Goal: Information Seeking & Learning: Learn about a topic

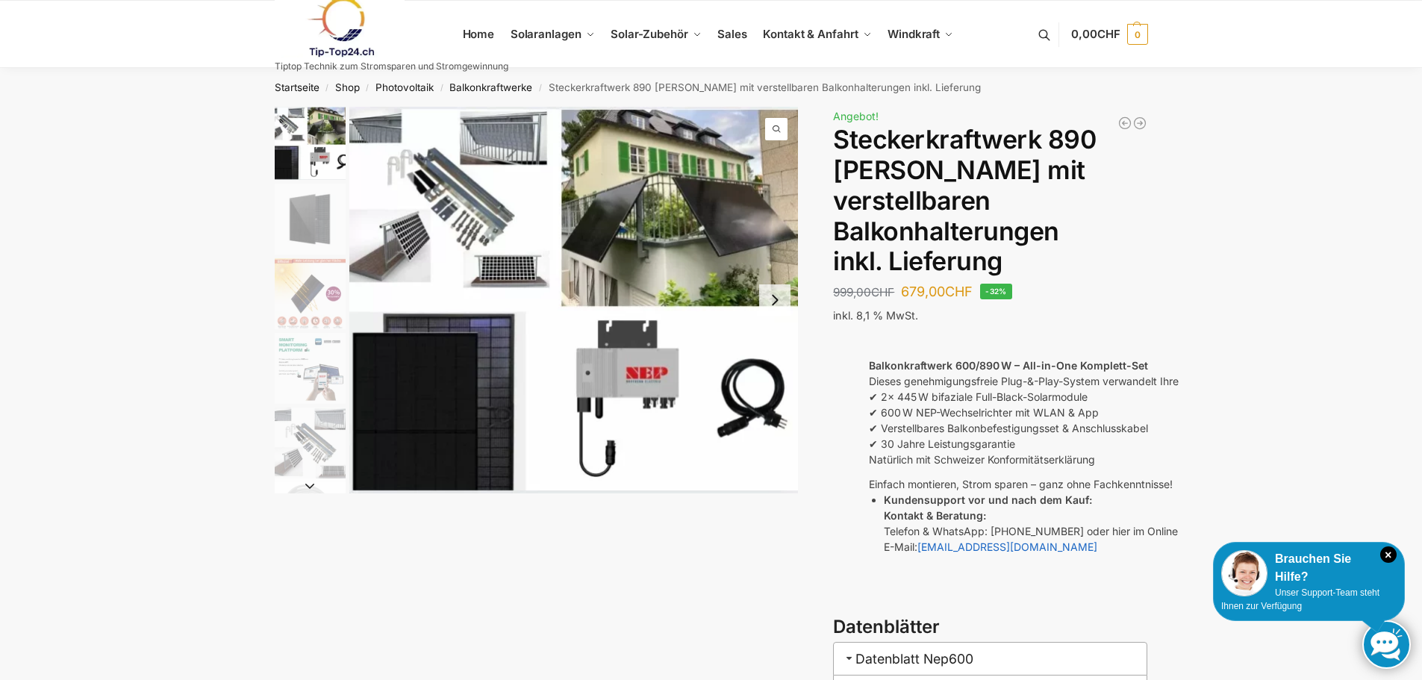
click at [468, 178] on img "1 / 10" at bounding box center [573, 300] width 449 height 387
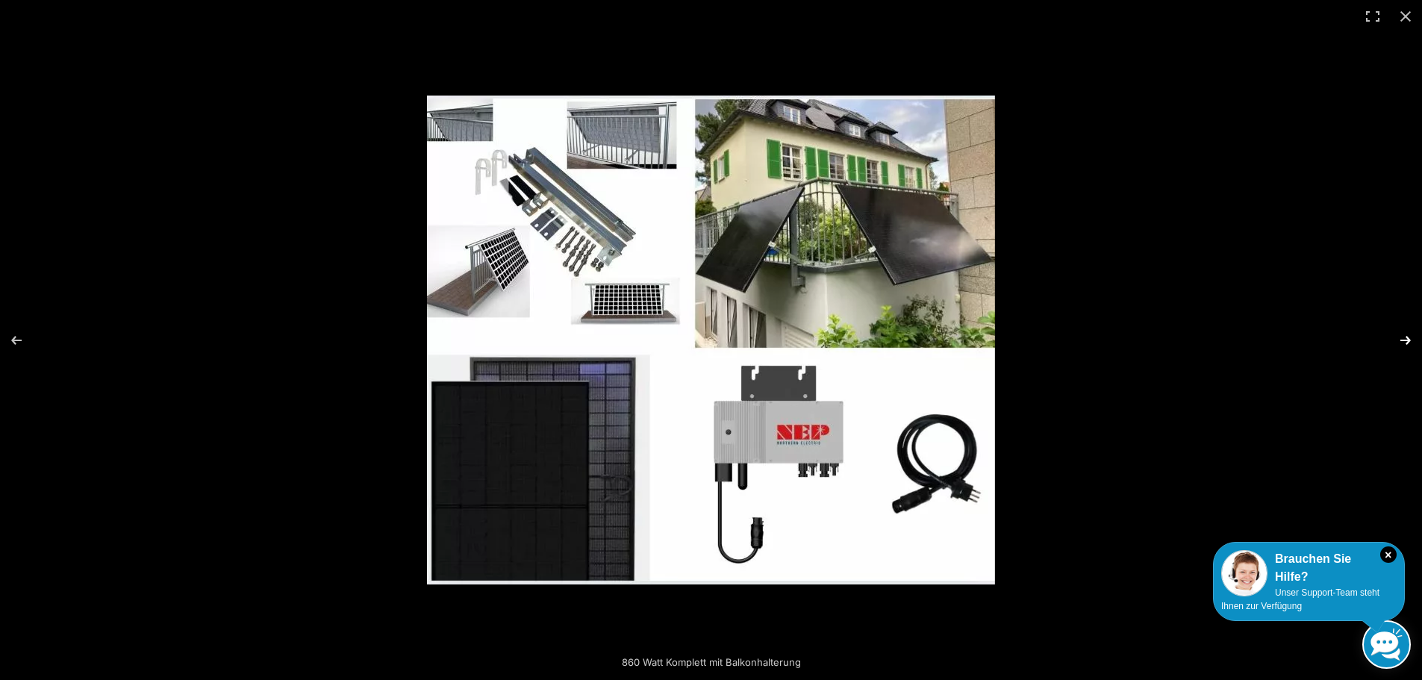
click at [1396, 343] on button "Next (arrow right)" at bounding box center [1396, 340] width 52 height 75
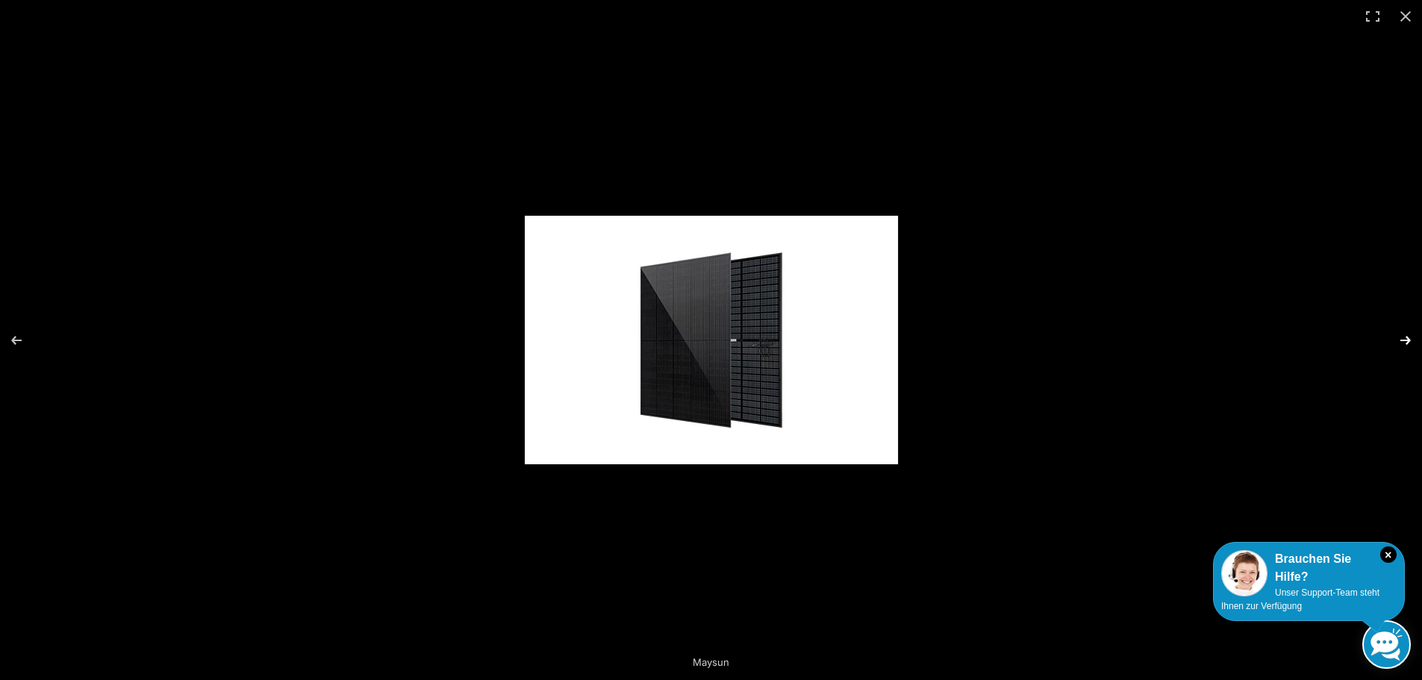
click at [1396, 343] on button "Next (arrow right)" at bounding box center [1396, 340] width 52 height 75
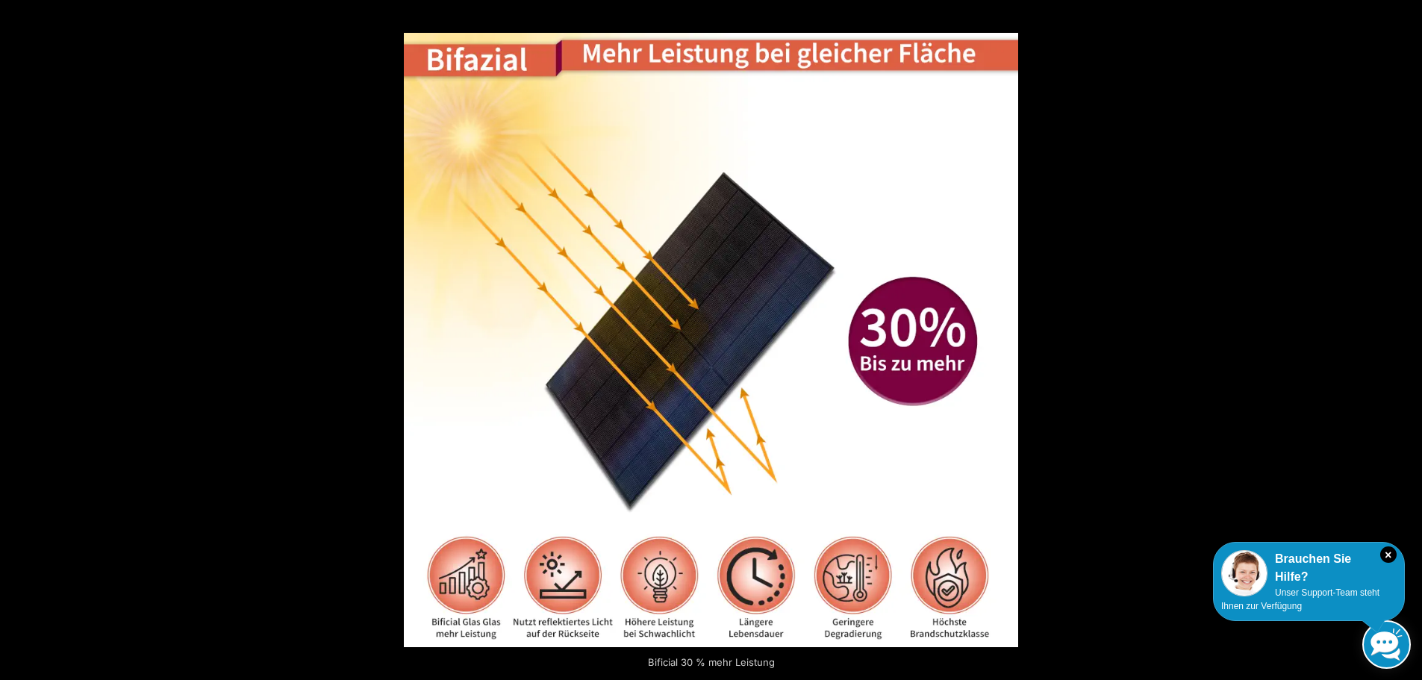
click at [1396, 343] on button "Next (arrow right)" at bounding box center [1396, 340] width 52 height 75
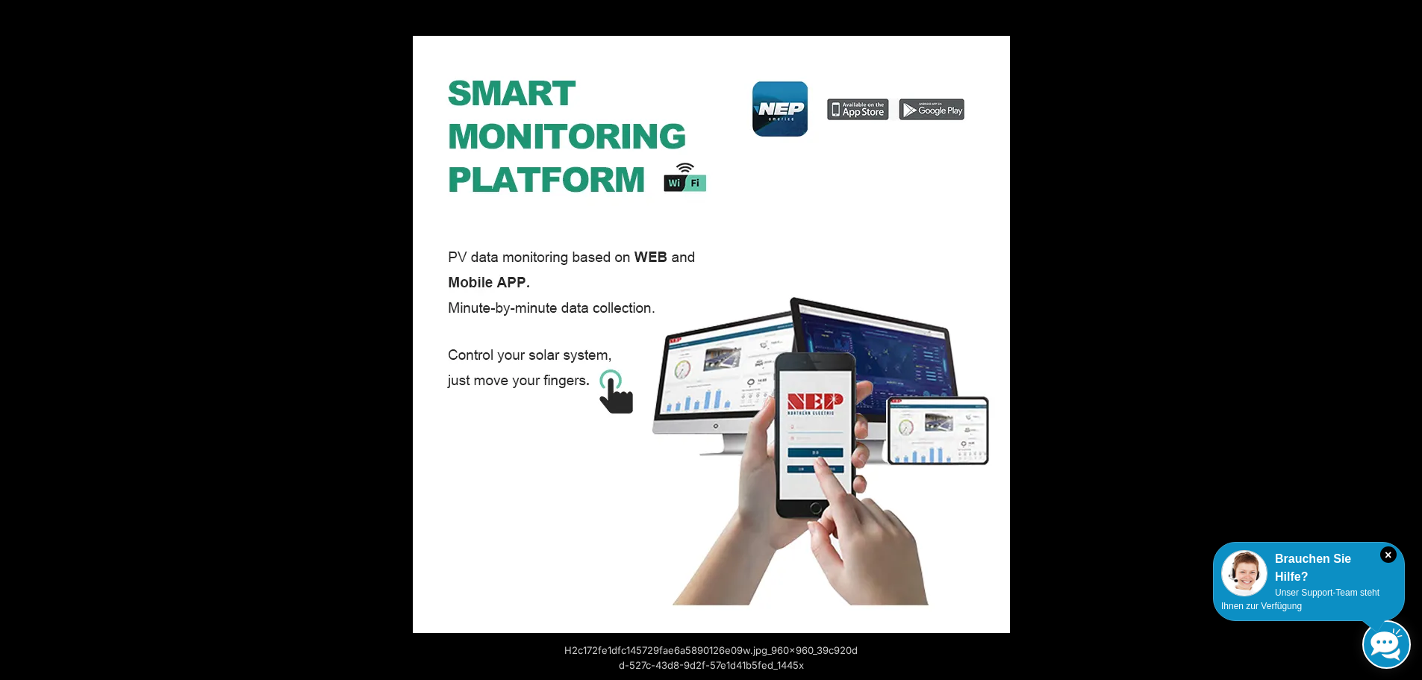
click at [1396, 343] on button "Next (arrow right)" at bounding box center [1396, 340] width 52 height 75
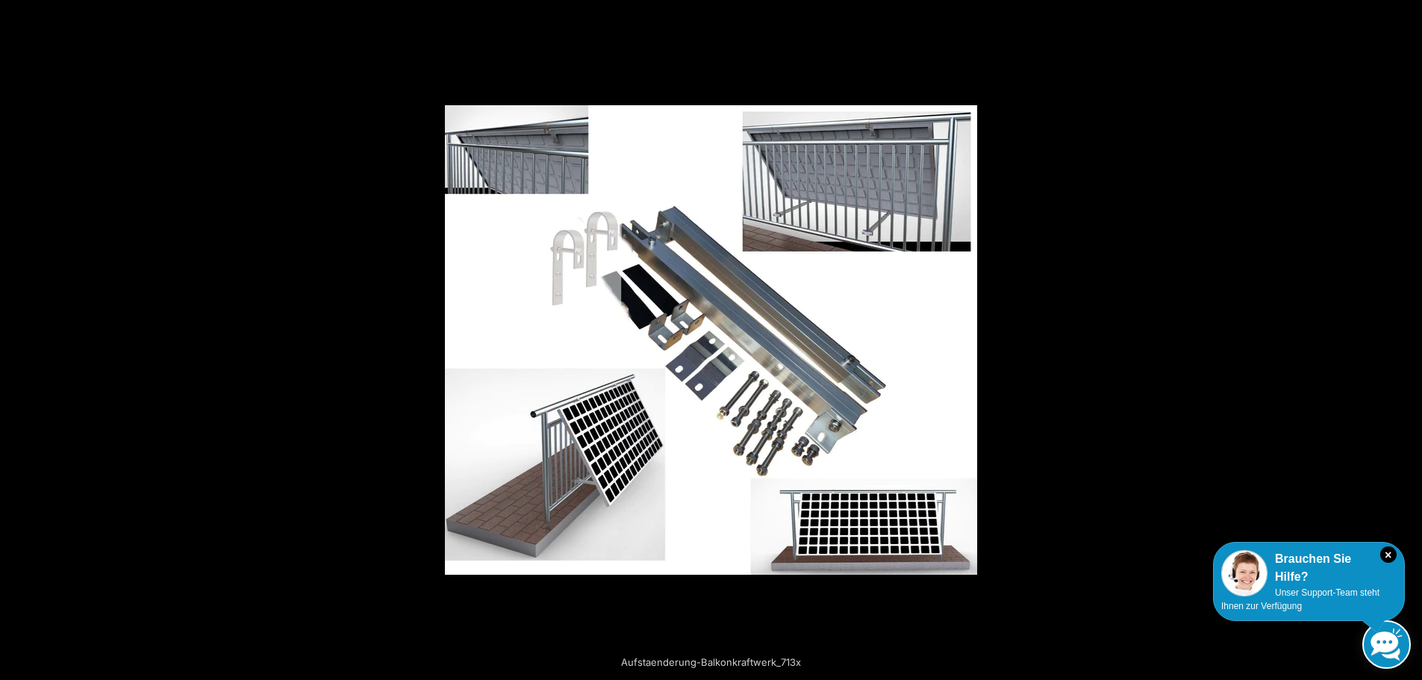
click at [1396, 343] on button "Next (arrow right)" at bounding box center [1396, 340] width 52 height 75
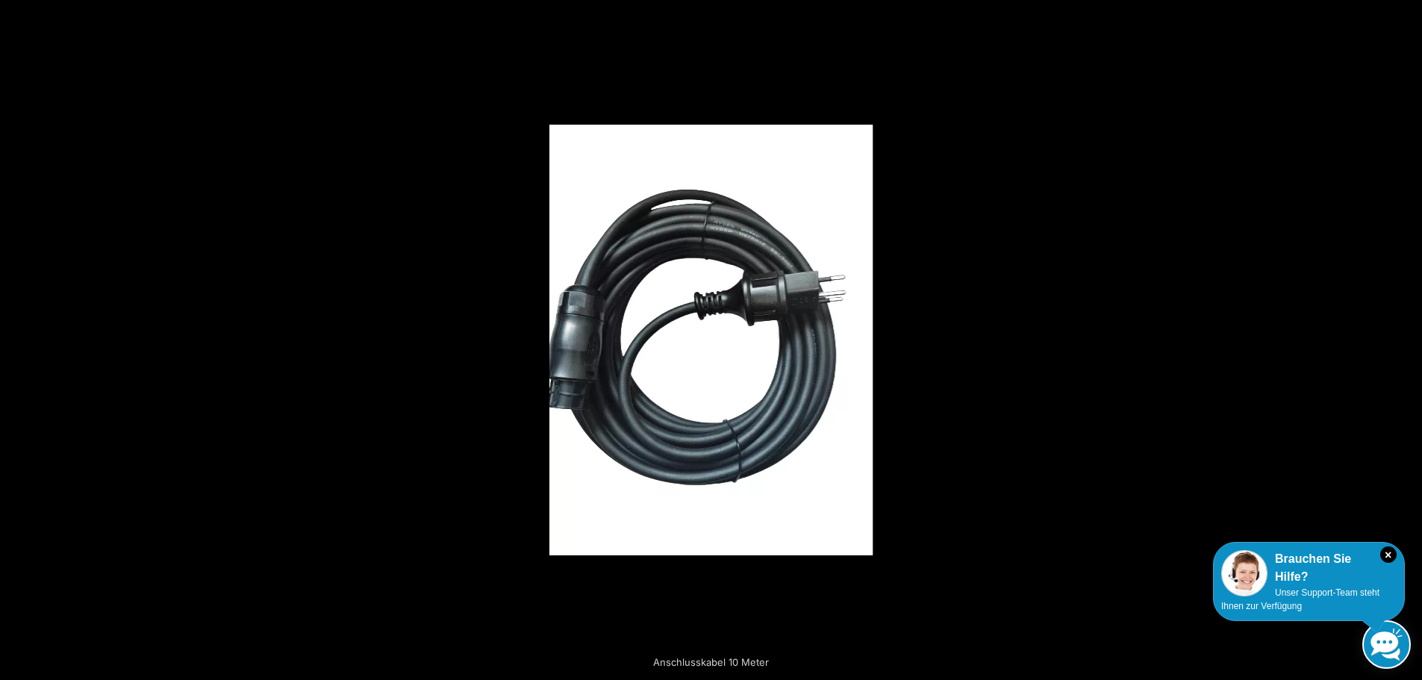
click at [1396, 343] on button "Next (arrow right)" at bounding box center [1396, 340] width 52 height 75
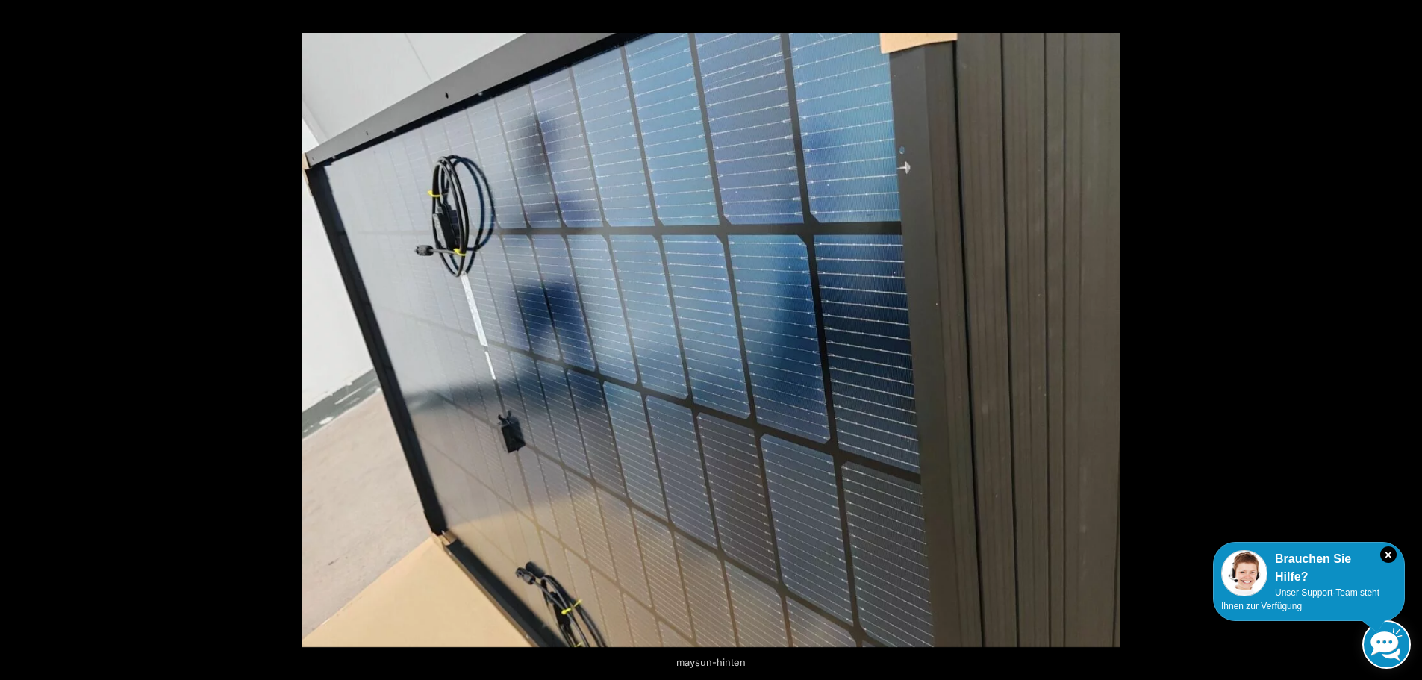
click at [1396, 343] on button "Next (arrow right)" at bounding box center [1396, 340] width 52 height 75
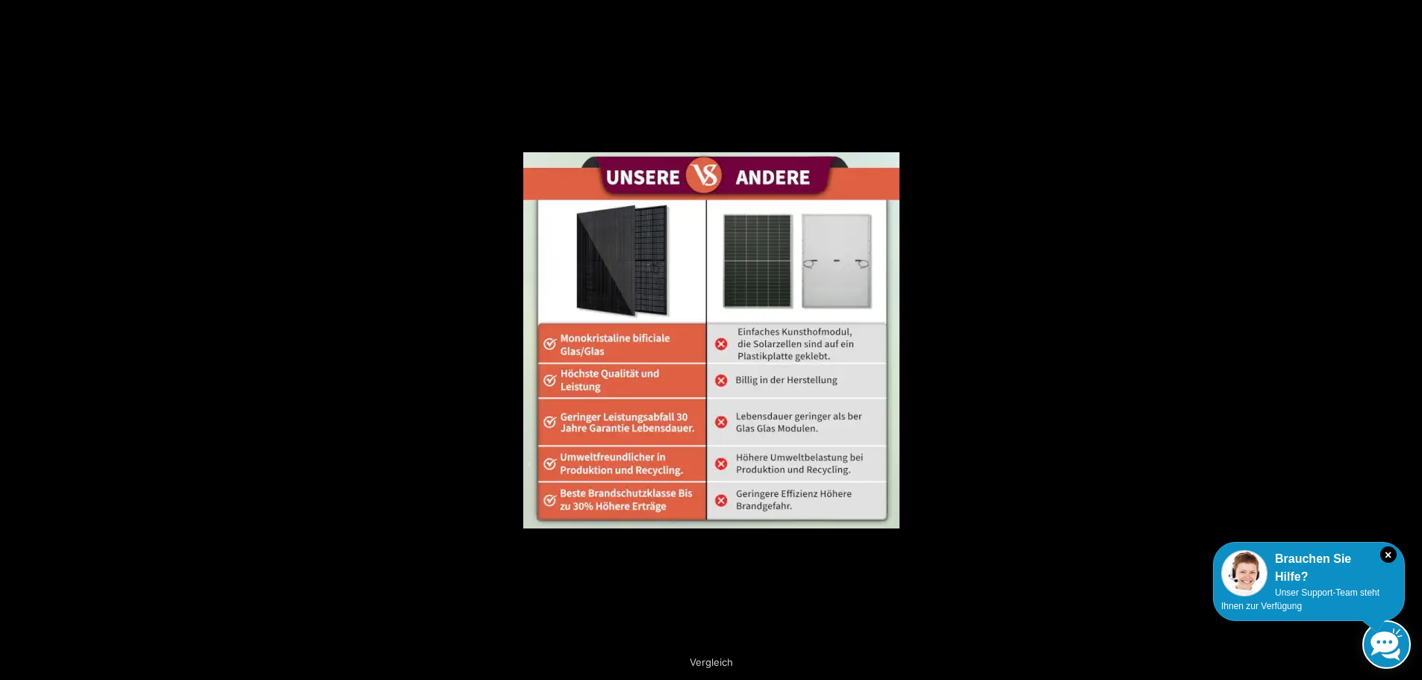
click at [1396, 343] on button "Next (arrow right)" at bounding box center [1396, 340] width 52 height 75
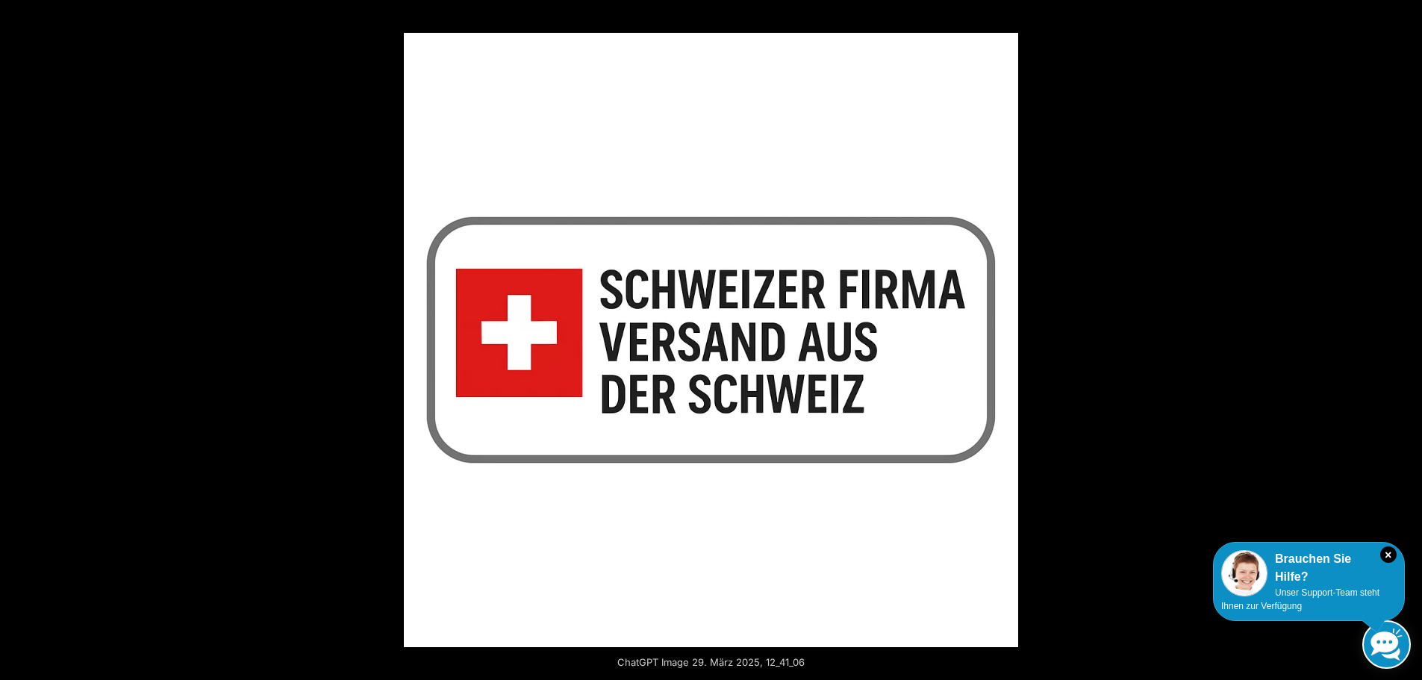
click at [1396, 343] on button "Next (arrow right)" at bounding box center [1396, 340] width 52 height 75
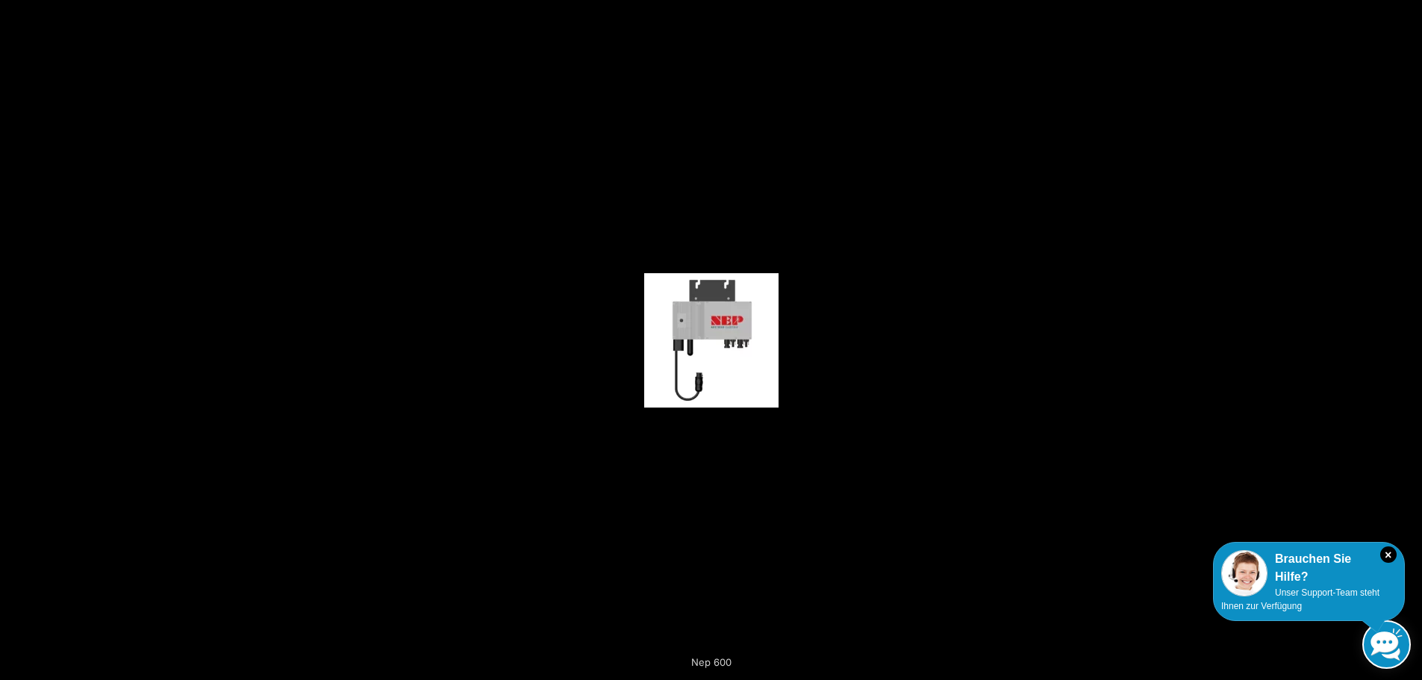
click at [1396, 343] on button "Next (arrow right)" at bounding box center [1396, 340] width 52 height 75
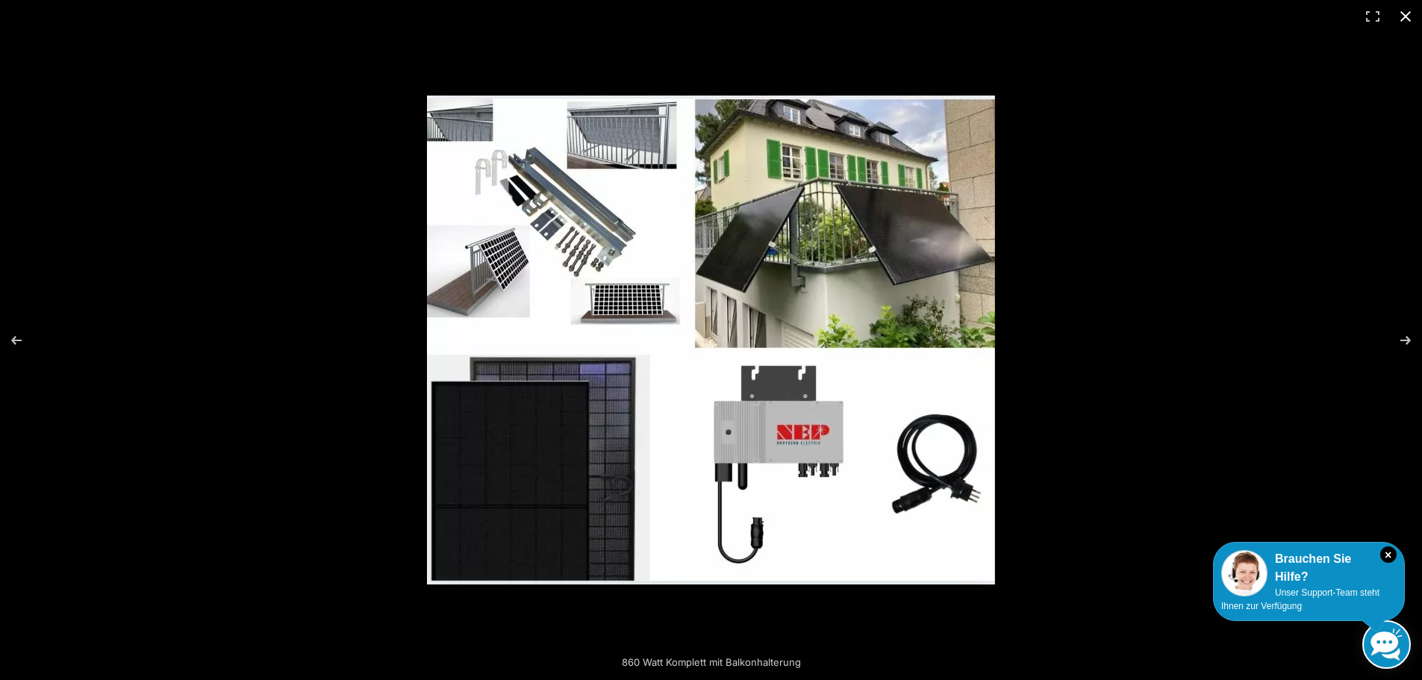
click at [1400, 16] on button "Close (Esc)" at bounding box center [1405, 16] width 33 height 33
